Goal: Task Accomplishment & Management: Manage account settings

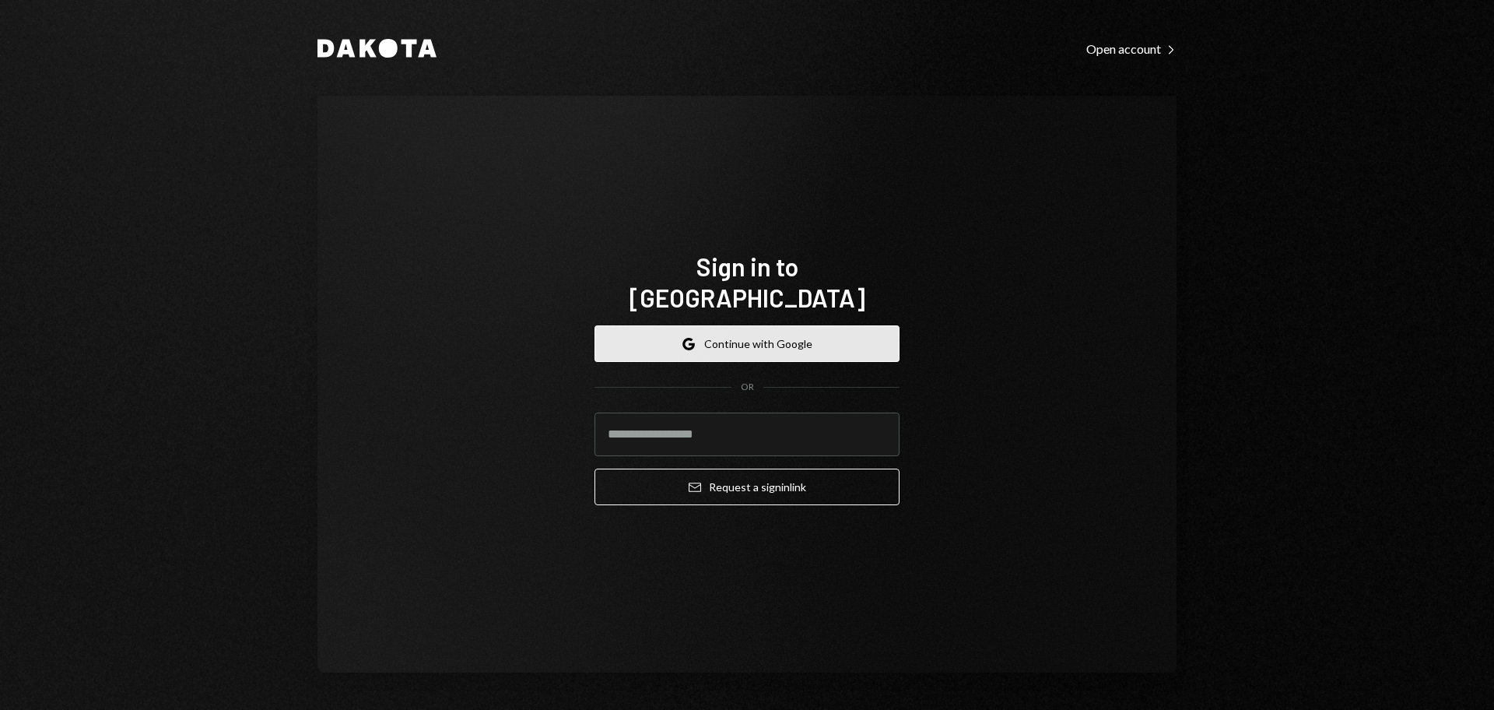
click at [764, 328] on button "Google Continue with Google" at bounding box center [747, 343] width 305 height 37
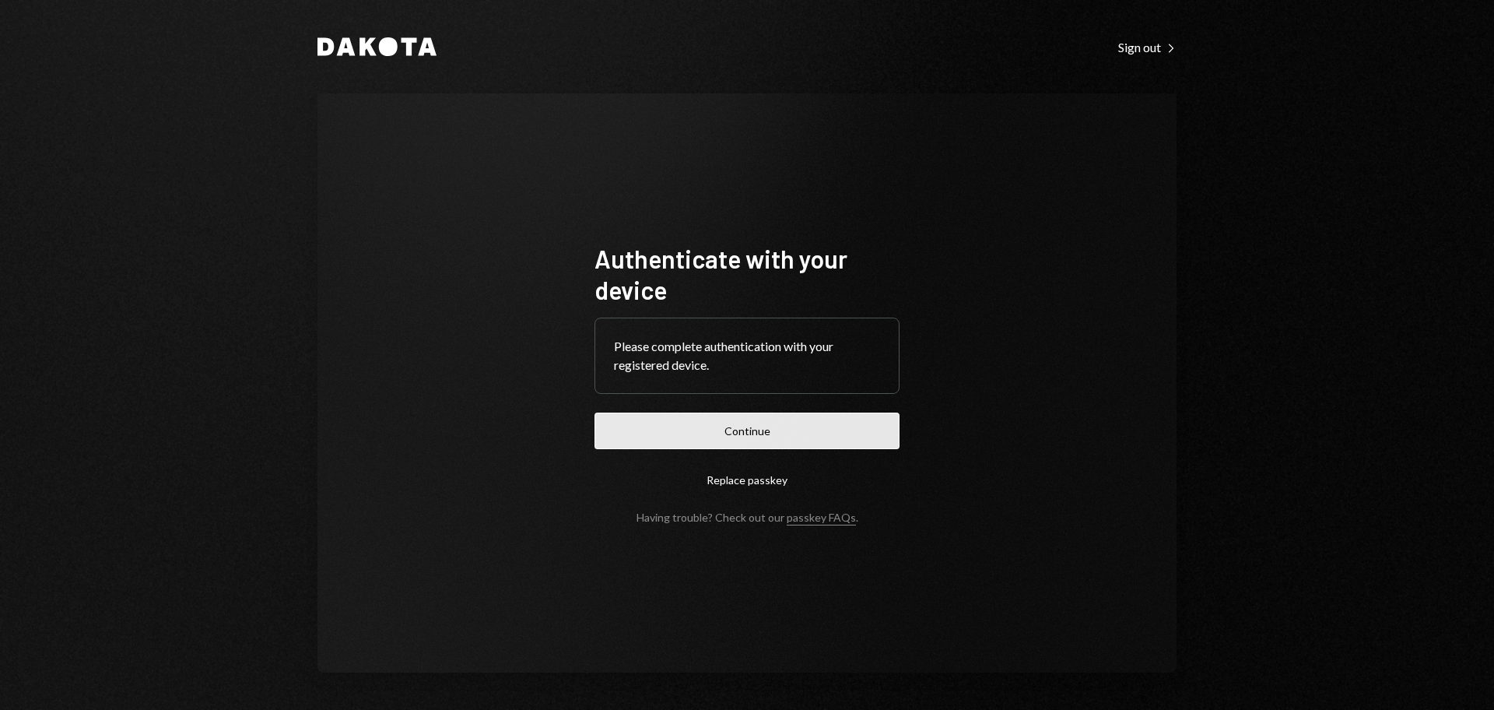
click at [844, 423] on button "Continue" at bounding box center [747, 430] width 305 height 37
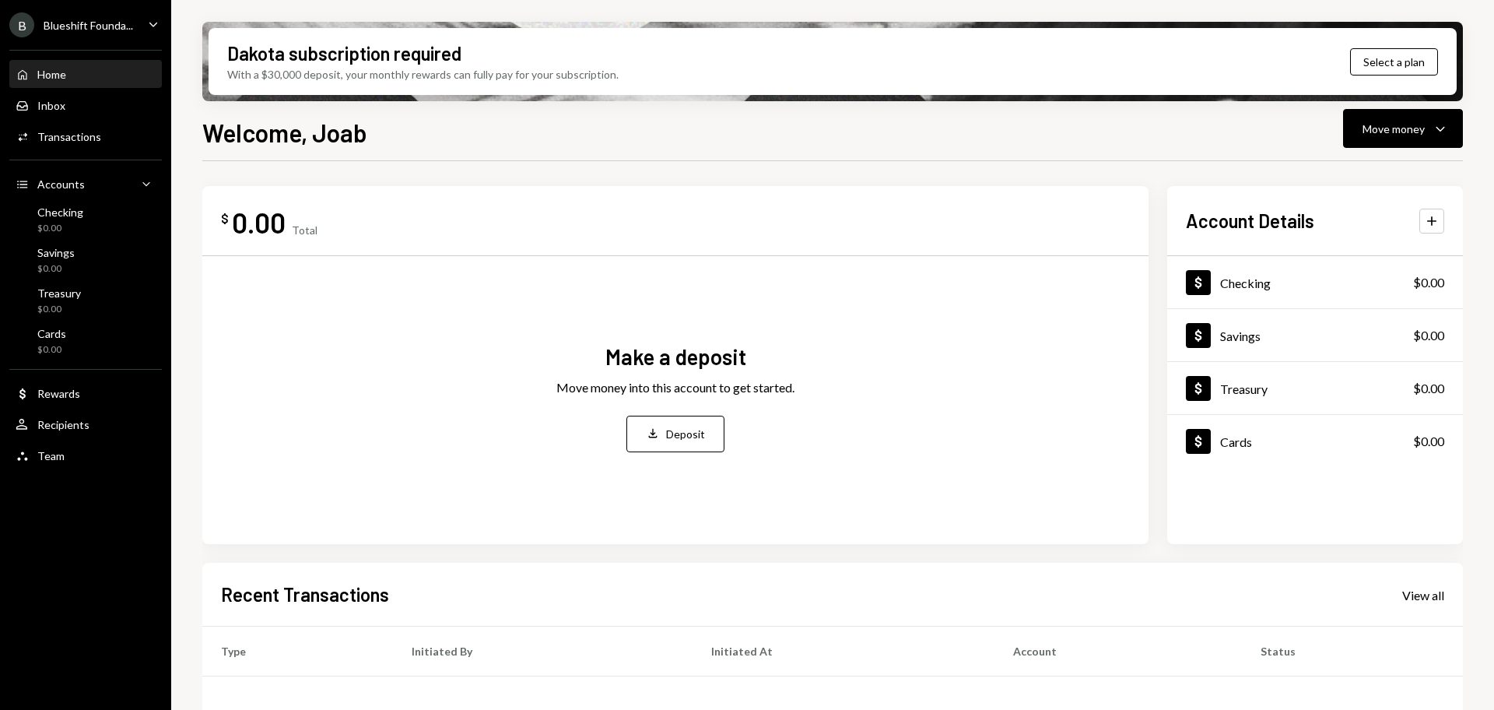
click at [94, 23] on div "Blueshift Founda..." at bounding box center [88, 25] width 89 height 13
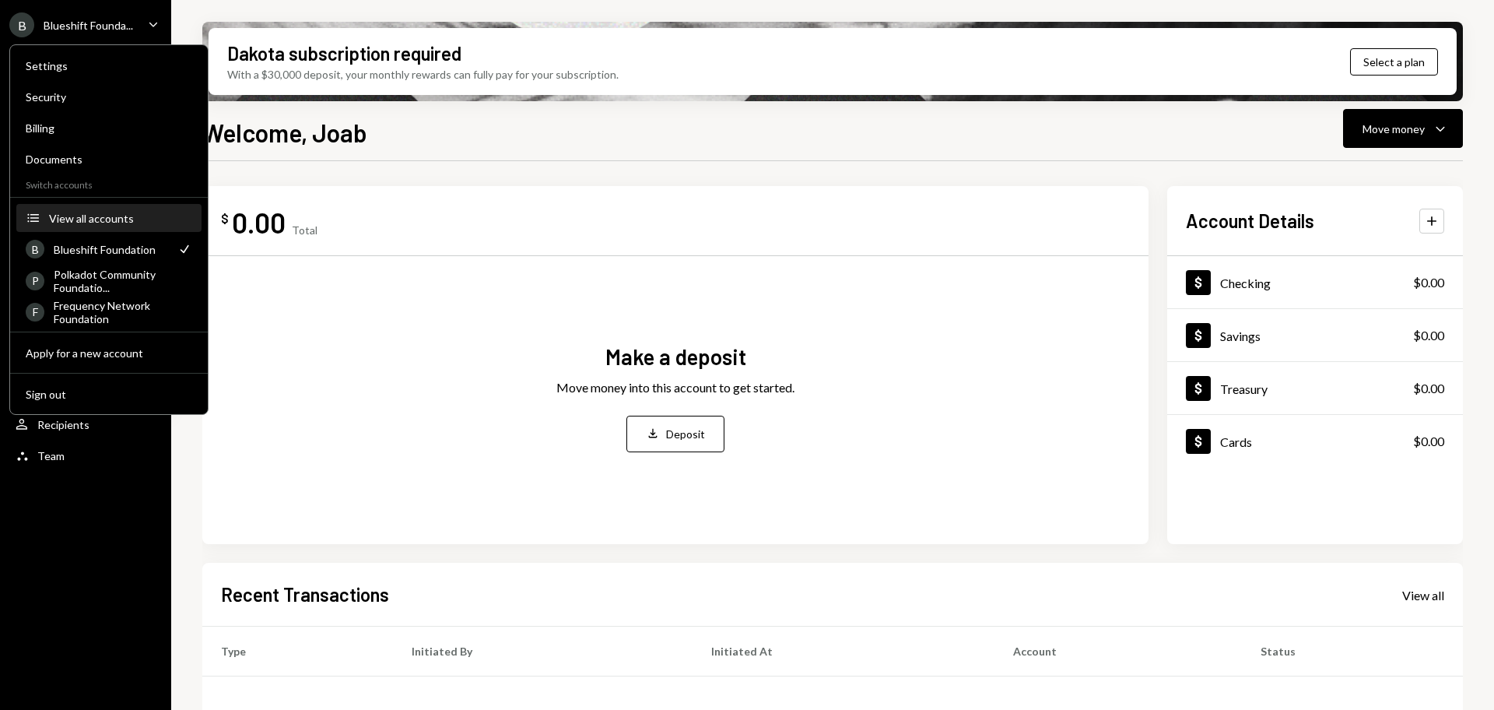
click at [126, 206] on button "Accounts View all accounts" at bounding box center [108, 219] width 185 height 28
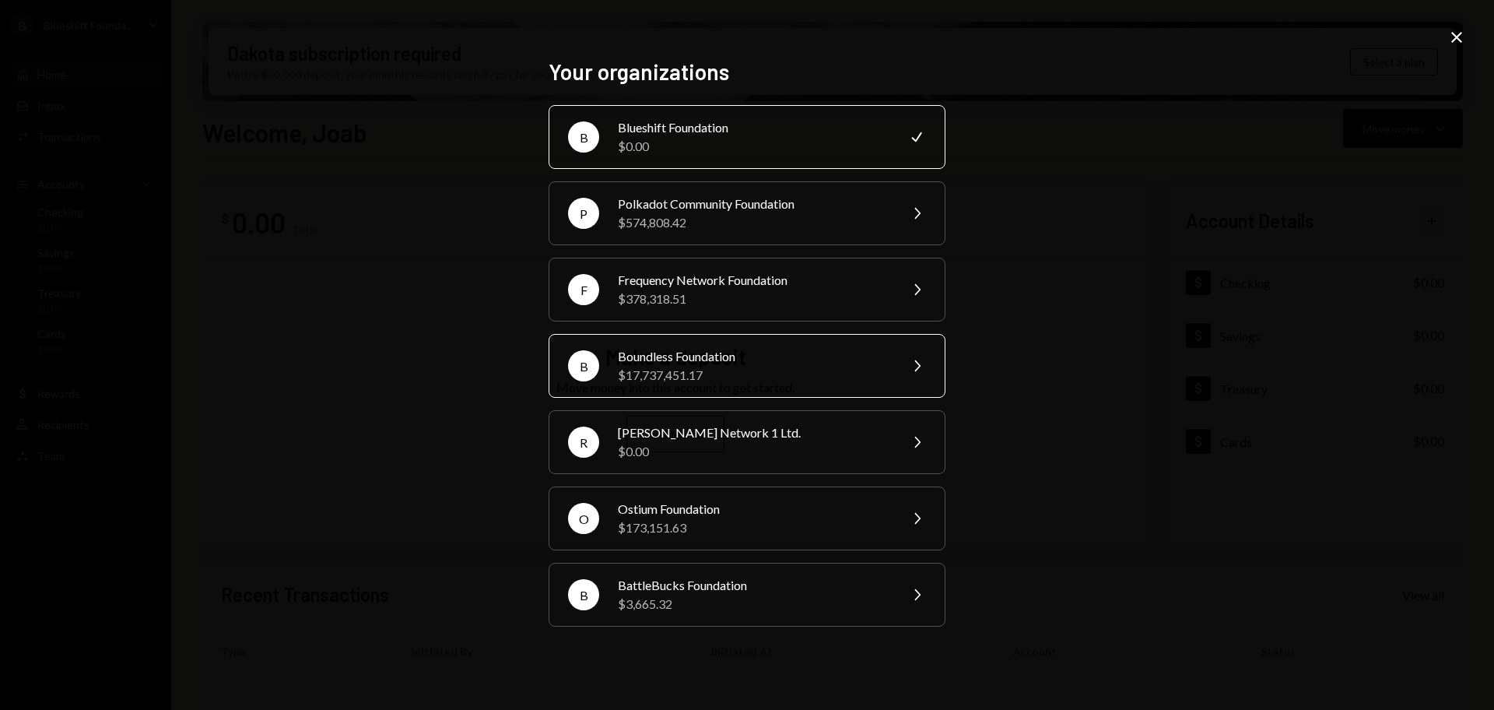
click at [735, 365] on div "Boundless Foundation" at bounding box center [753, 356] width 271 height 19
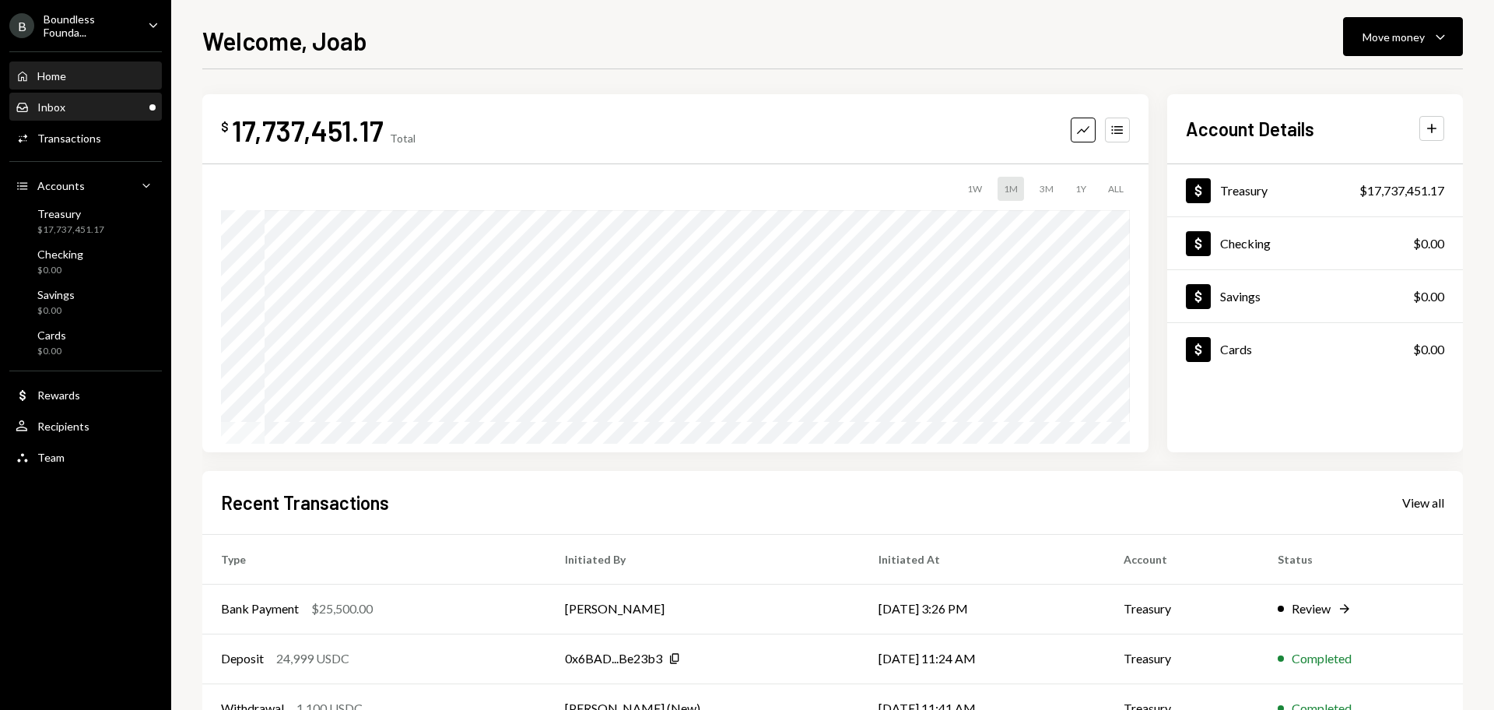
click at [78, 96] on div "Inbox Inbox" at bounding box center [86, 107] width 140 height 26
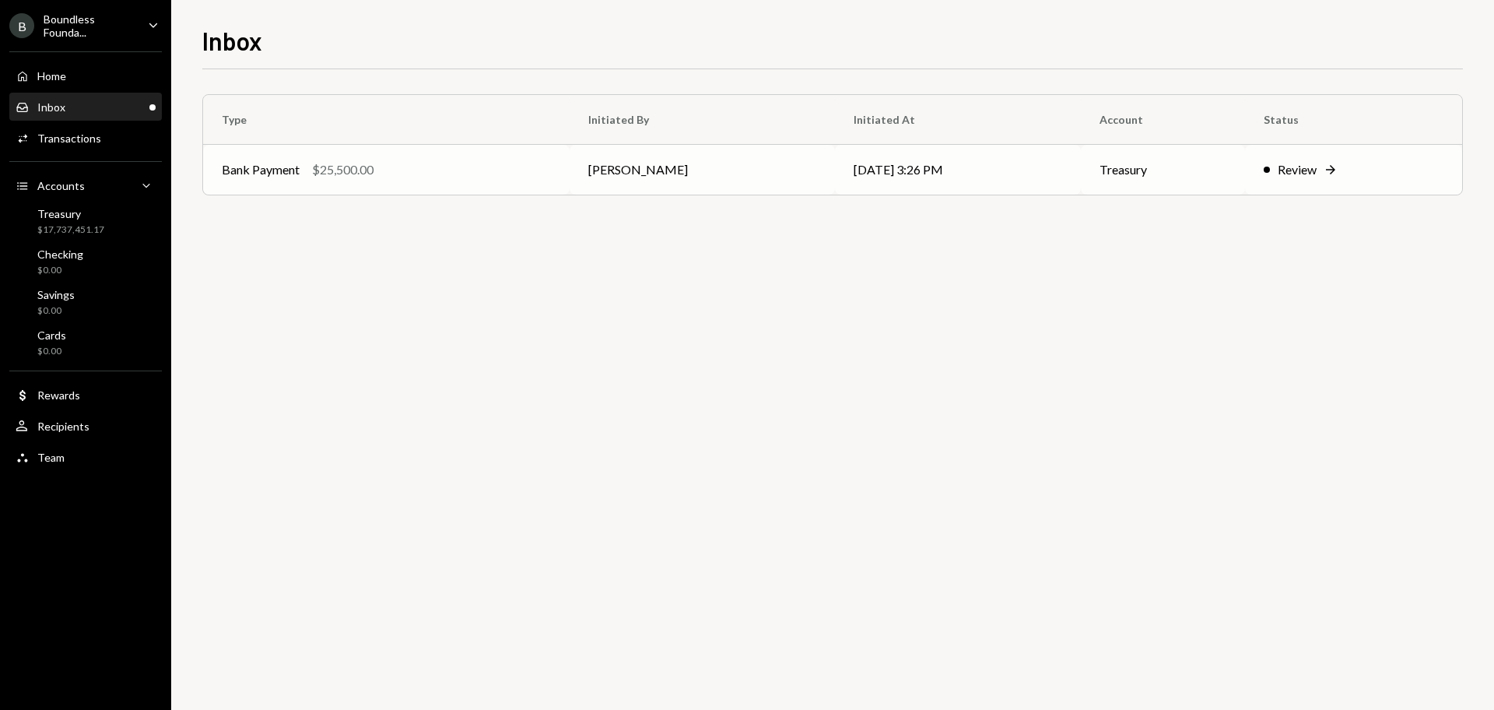
click at [474, 181] on td "Bank Payment $25,500.00" at bounding box center [386, 170] width 367 height 50
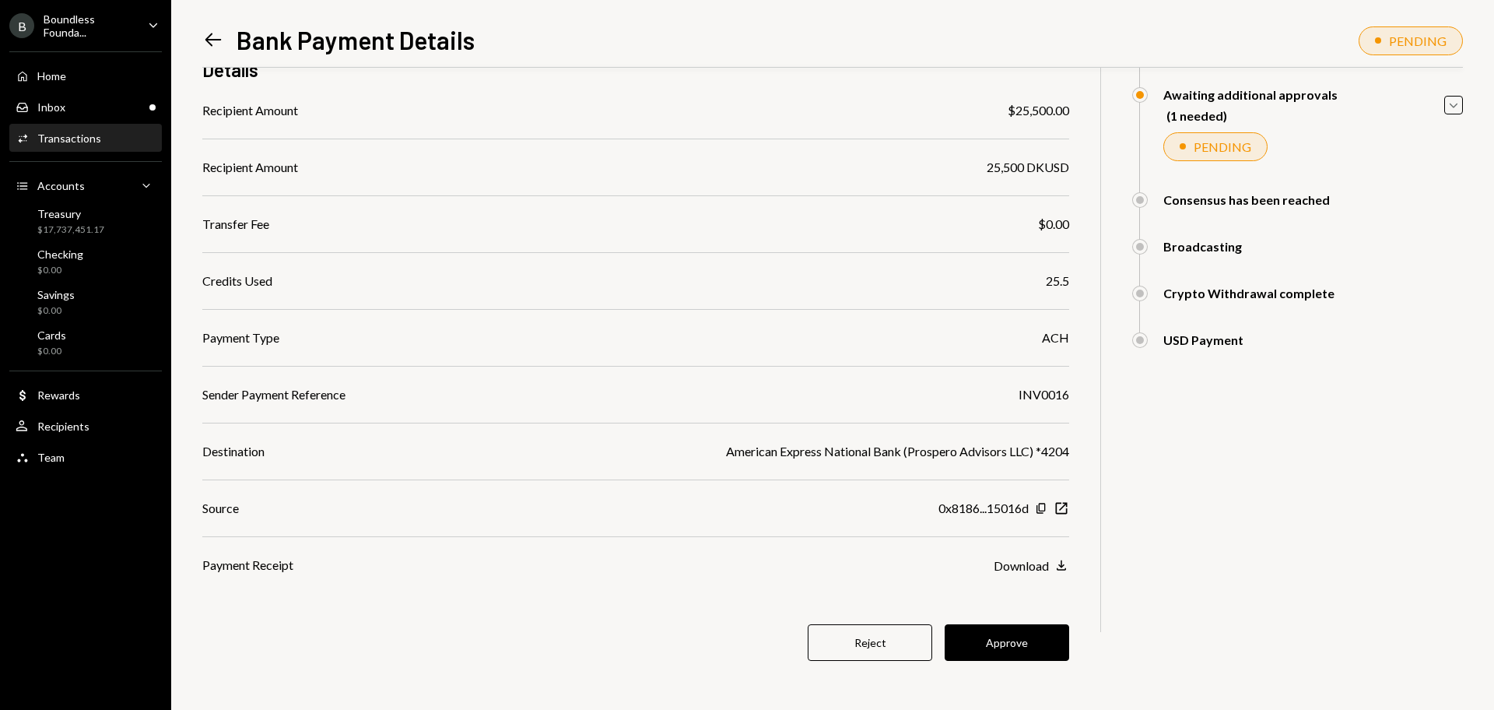
scroll to position [146, 0]
click at [1014, 644] on button "Approve" at bounding box center [1007, 641] width 125 height 37
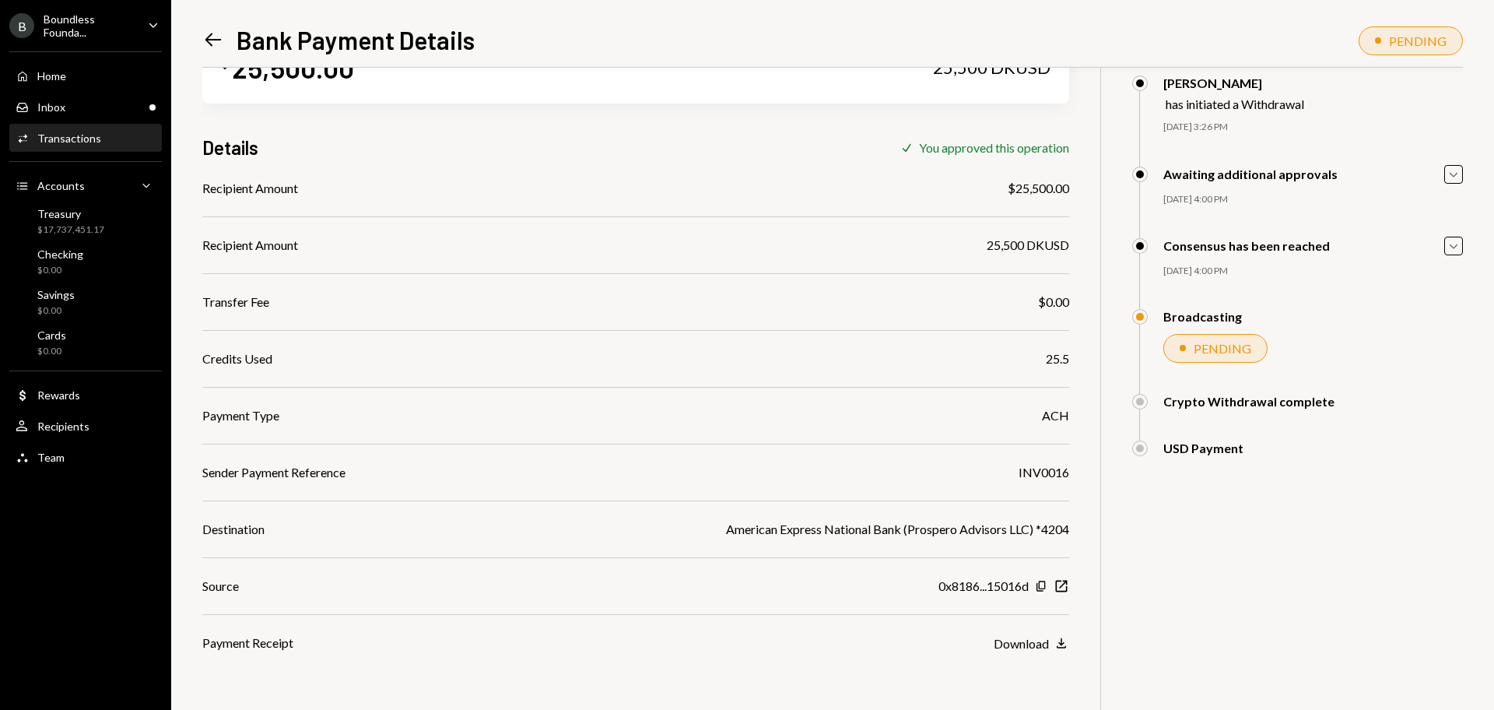
click at [1412, 456] on div "USD Payment [PERSON_NAME] (New) Approved [PERSON_NAME] Approved [PERSON_NAME] A…" at bounding box center [1297, 463] width 331 height 47
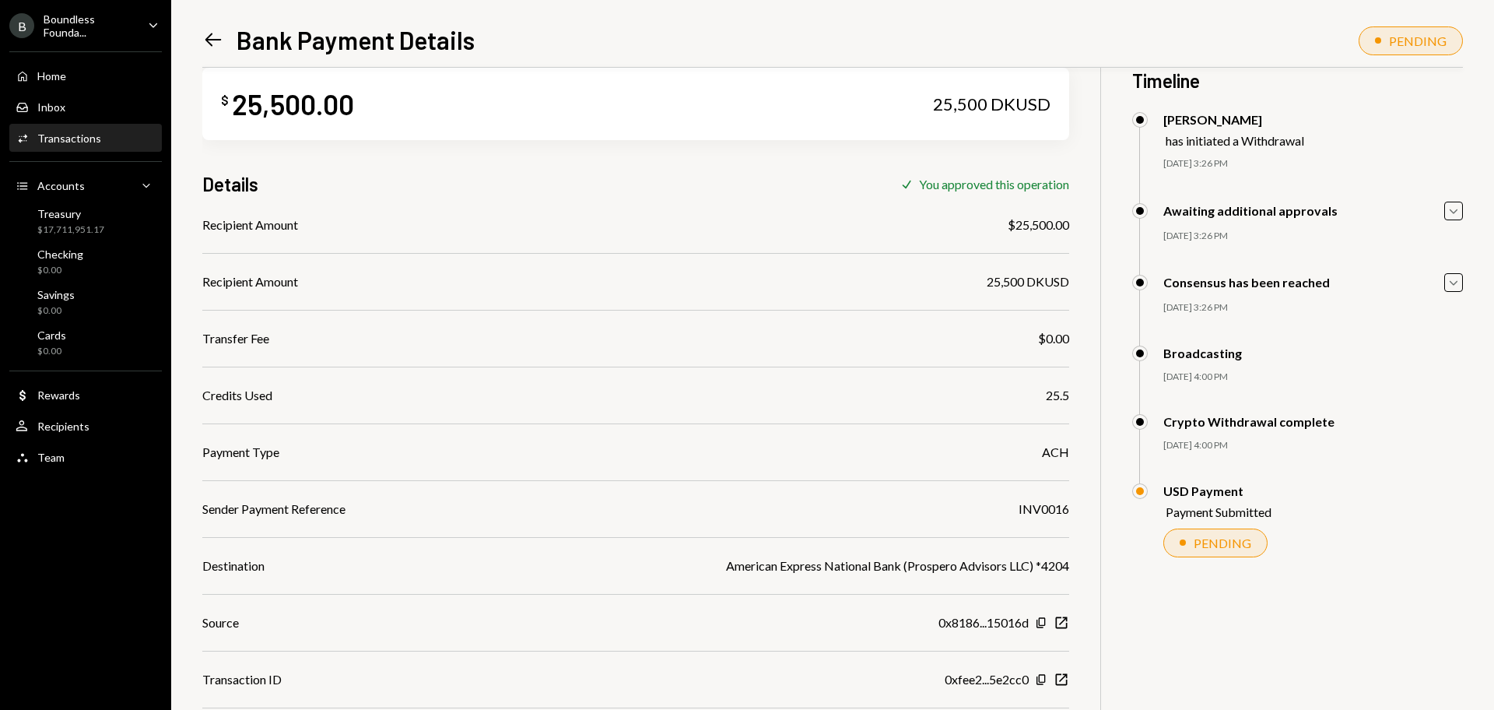
scroll to position [0, 0]
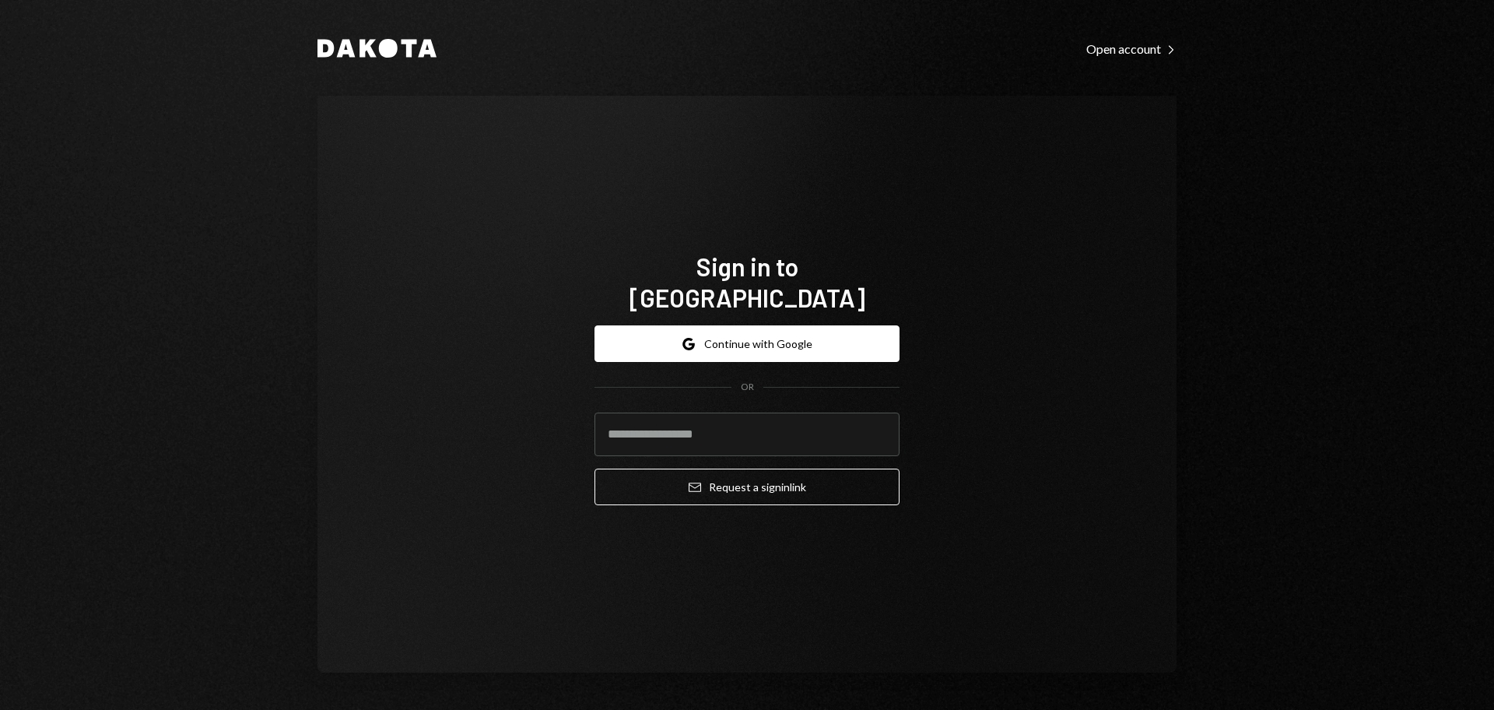
click at [777, 296] on h1 "Sign in to [GEOGRAPHIC_DATA]" at bounding box center [747, 282] width 305 height 62
click at [791, 325] on button "Google Continue with Google" at bounding box center [747, 343] width 305 height 37
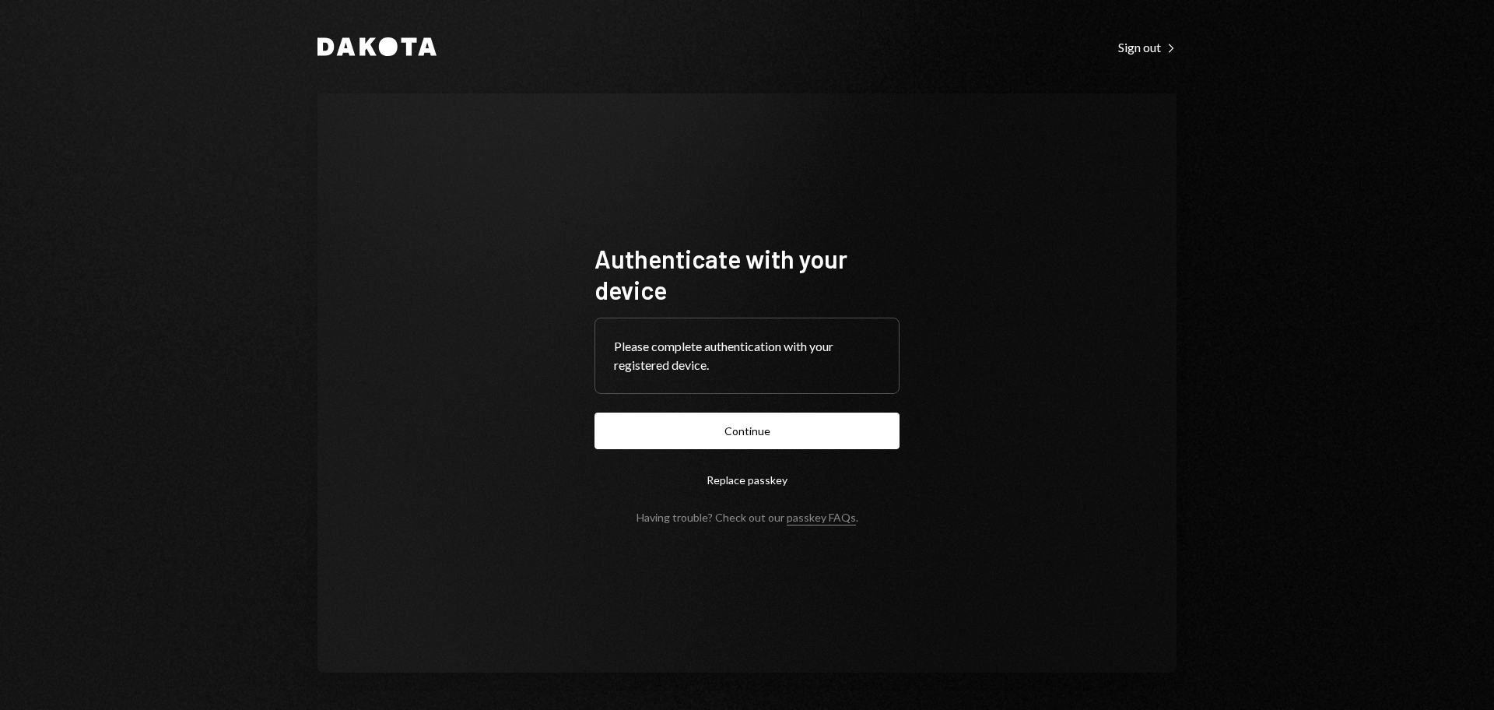
click at [752, 455] on form "Authenticate with your device Please complete authentication with your register…" at bounding box center [747, 383] width 305 height 281
click at [755, 434] on button "Continue" at bounding box center [747, 430] width 305 height 37
